Goal: Navigation & Orientation: Find specific page/section

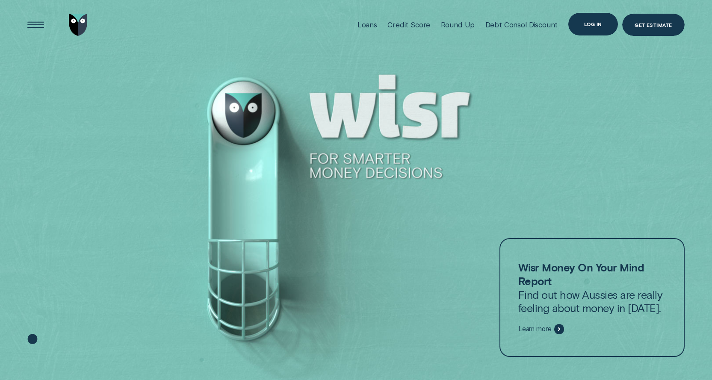
click at [595, 23] on div "Log in" at bounding box center [593, 24] width 18 height 4
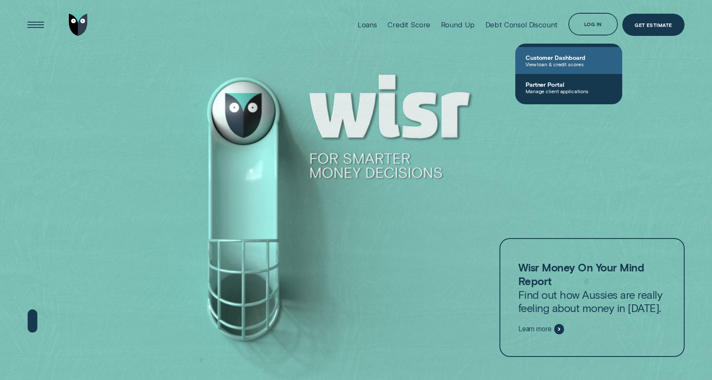
click at [544, 60] on span "Customer Dashboard" at bounding box center [568, 57] width 86 height 7
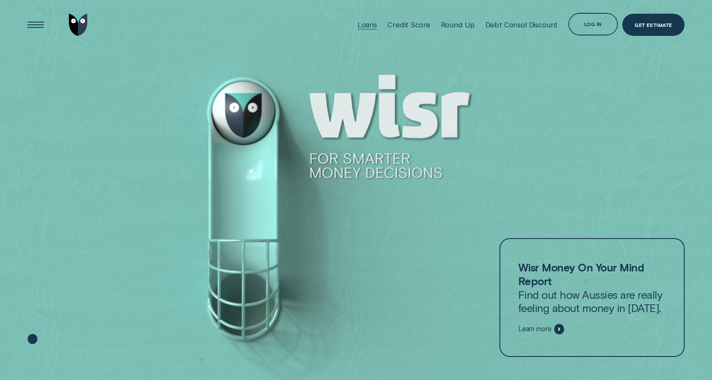
click at [374, 23] on div "Loans" at bounding box center [367, 25] width 20 height 9
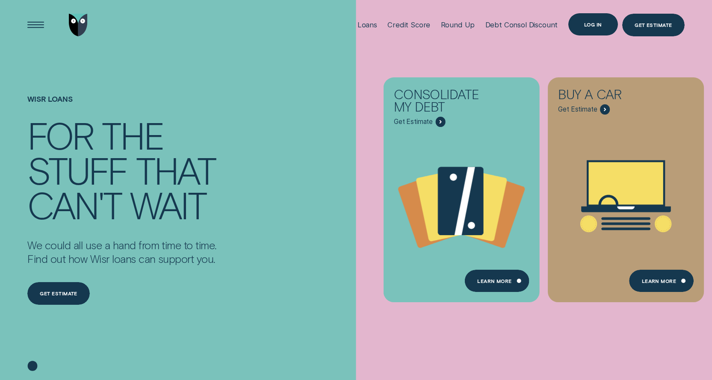
click at [590, 20] on div "Log in" at bounding box center [593, 24] width 50 height 22
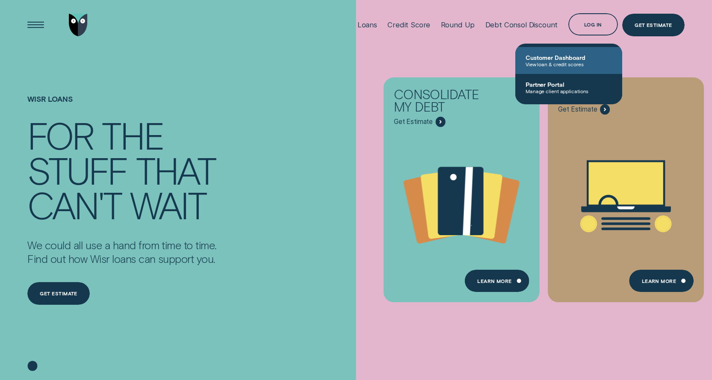
click at [556, 58] on span "Customer Dashboard" at bounding box center [568, 57] width 86 height 7
